Goal: Task Accomplishment & Management: Use online tool/utility

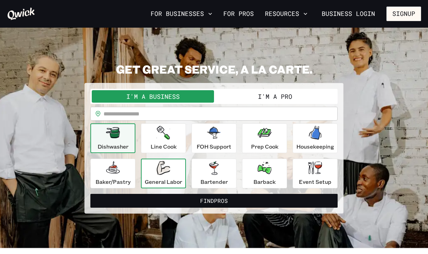
click at [153, 178] on p "General Labor" at bounding box center [163, 182] width 37 height 8
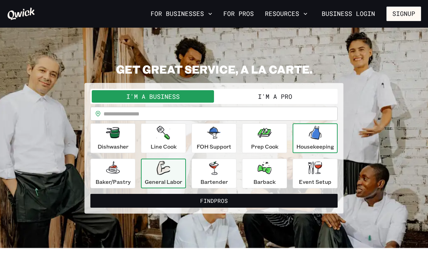
click at [314, 135] on icon "button" at bounding box center [315, 133] width 12 height 14
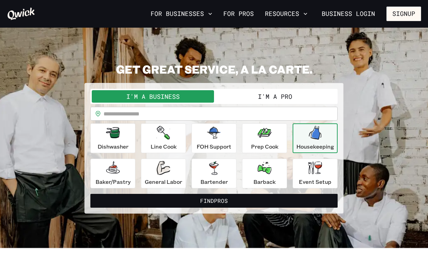
click at [293, 100] on button "I'm a Pro" at bounding box center [275, 96] width 122 height 12
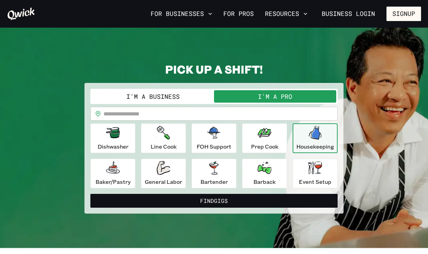
click at [197, 99] on button "I'm a Business" at bounding box center [153, 96] width 122 height 12
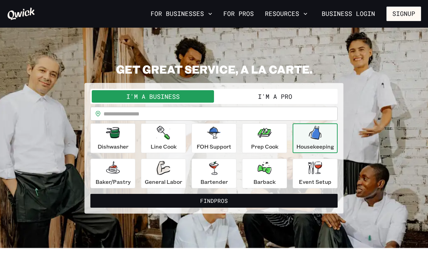
click at [245, 92] on button "I'm a Pro" at bounding box center [275, 96] width 122 height 12
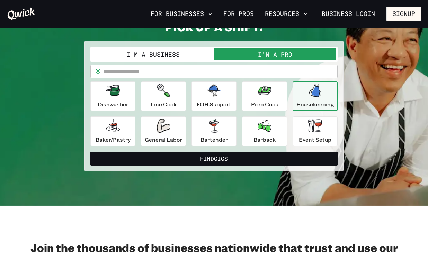
scroll to position [44, 0]
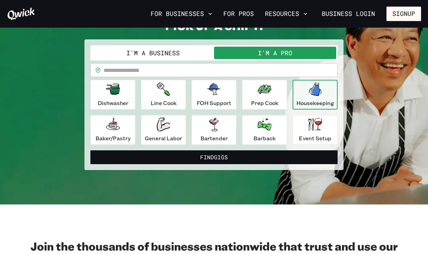
click at [173, 49] on button "I'm a Business" at bounding box center [153, 53] width 122 height 12
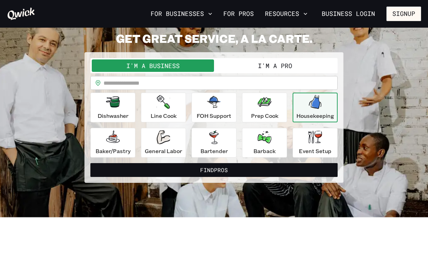
click at [238, 65] on button "I'm a Pro" at bounding box center [275, 65] width 122 height 12
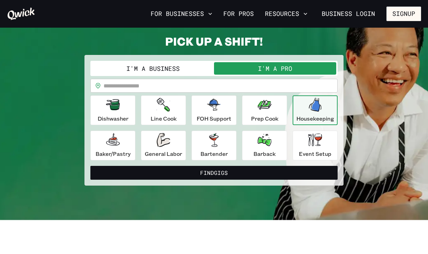
scroll to position [15, 0]
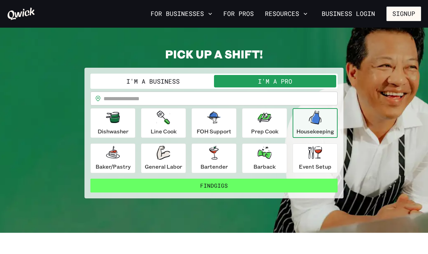
click at [272, 182] on button "Find Gigs" at bounding box center [213, 186] width 247 height 14
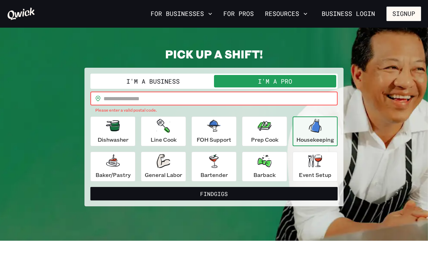
click at [219, 95] on input "text" at bounding box center [220, 99] width 234 height 14
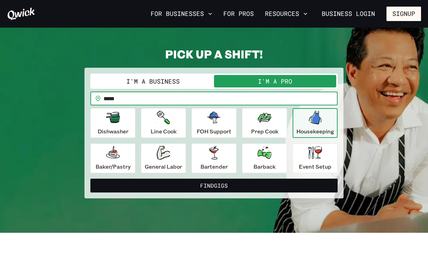
type input "*****"
click at [90, 179] on button "Find Gigs" at bounding box center [213, 186] width 247 height 14
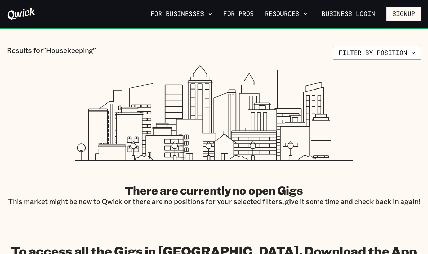
scroll to position [90, 0]
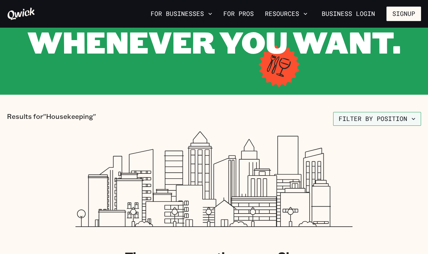
click at [353, 123] on button "Filter by position" at bounding box center [377, 119] width 88 height 14
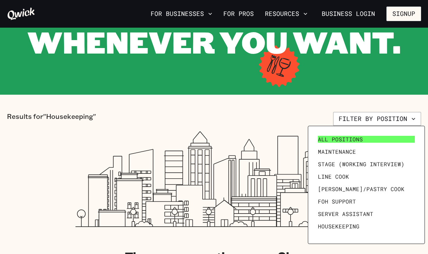
click at [353, 139] on span "All Positions" at bounding box center [340, 139] width 45 height 7
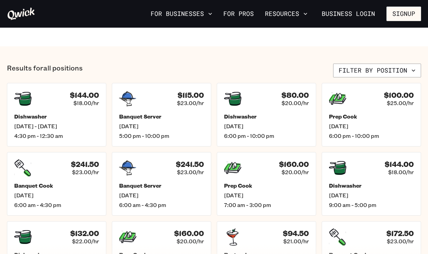
scroll to position [238, 0]
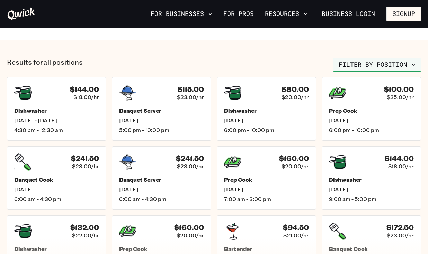
click at [358, 62] on button "Filter by position" at bounding box center [377, 65] width 88 height 14
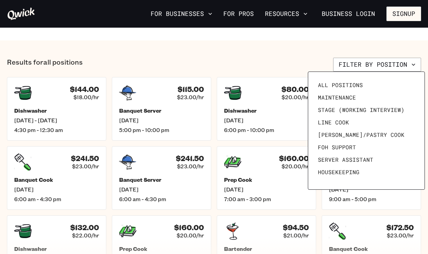
click at [320, 64] on div at bounding box center [214, 127] width 428 height 254
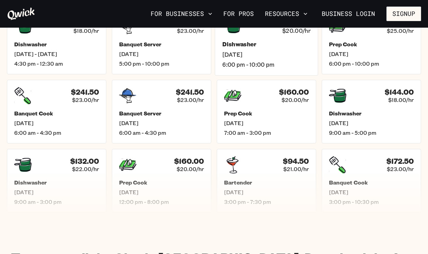
scroll to position [236, 0]
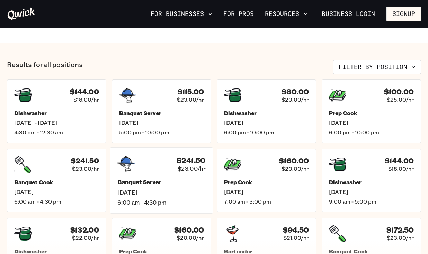
click at [185, 170] on span "$23.00/hr" at bounding box center [191, 168] width 28 height 7
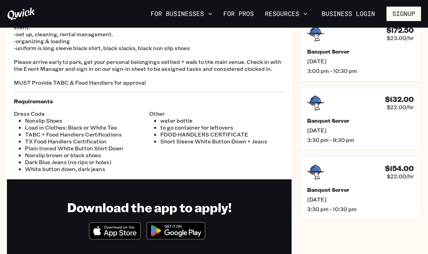
scroll to position [119, 0]
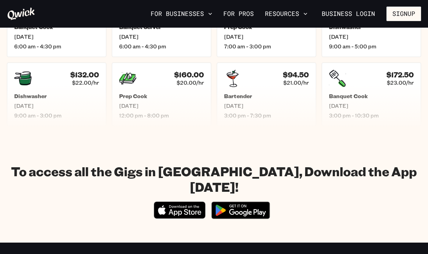
scroll to position [236, 0]
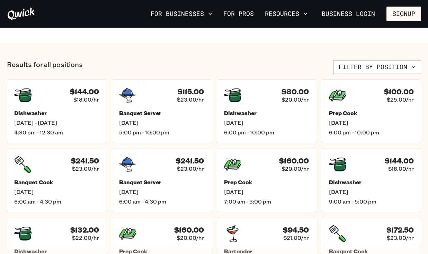
click at [342, 59] on section "Results for all positions Filter by position $144.00 $18.00/hr Dishwasher [DATE…" at bounding box center [214, 171] width 428 height 256
click at [347, 64] on button "Filter by position" at bounding box center [377, 67] width 88 height 14
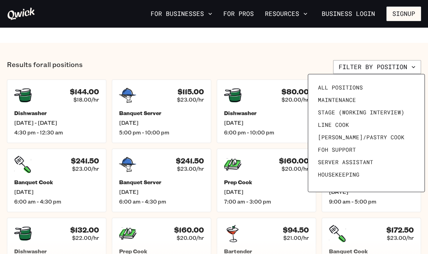
click at [307, 64] on div at bounding box center [214, 127] width 428 height 254
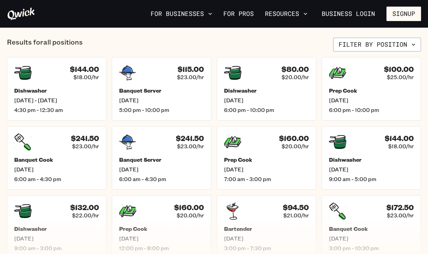
scroll to position [255, 0]
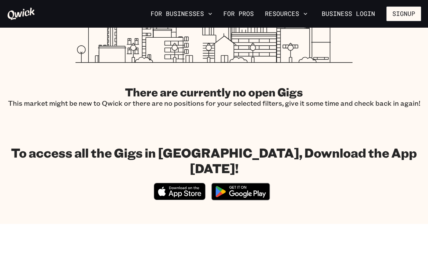
scroll to position [90, 0]
